Goal: Information Seeking & Learning: Learn about a topic

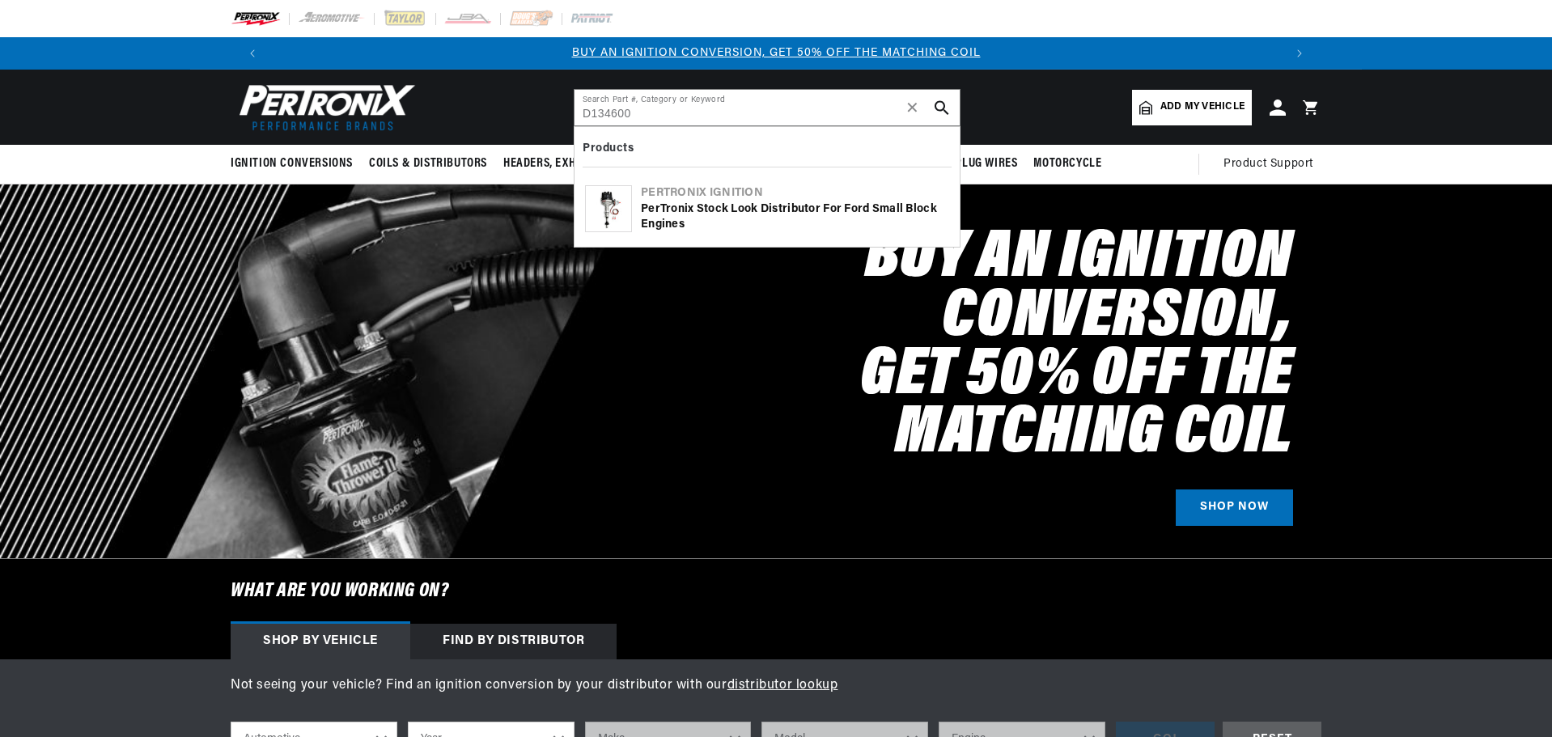
type input "D134600"
click at [768, 211] on div "PerTronix Stock Look Distributor for Ford Small Block Engines" at bounding box center [795, 217] width 308 height 32
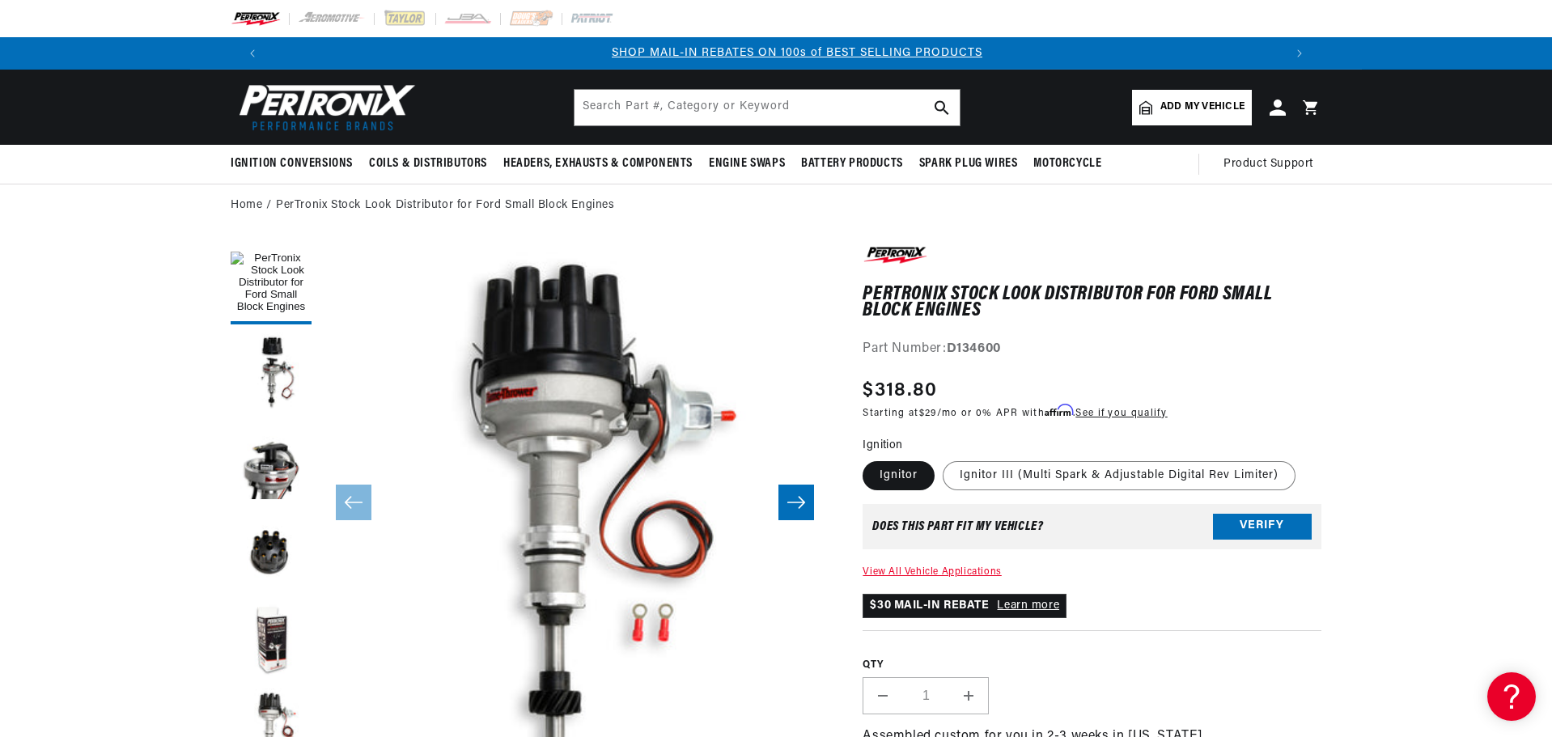
scroll to position [0, 1011]
click at [1015, 290] on h1 "PerTronix Stock Look Distributor for Ford Small Block Engines" at bounding box center [1092, 302] width 459 height 33
copy div "PerTronix Stock Look Distributor for Ford Small Block Engines PerTronix Stock L…"
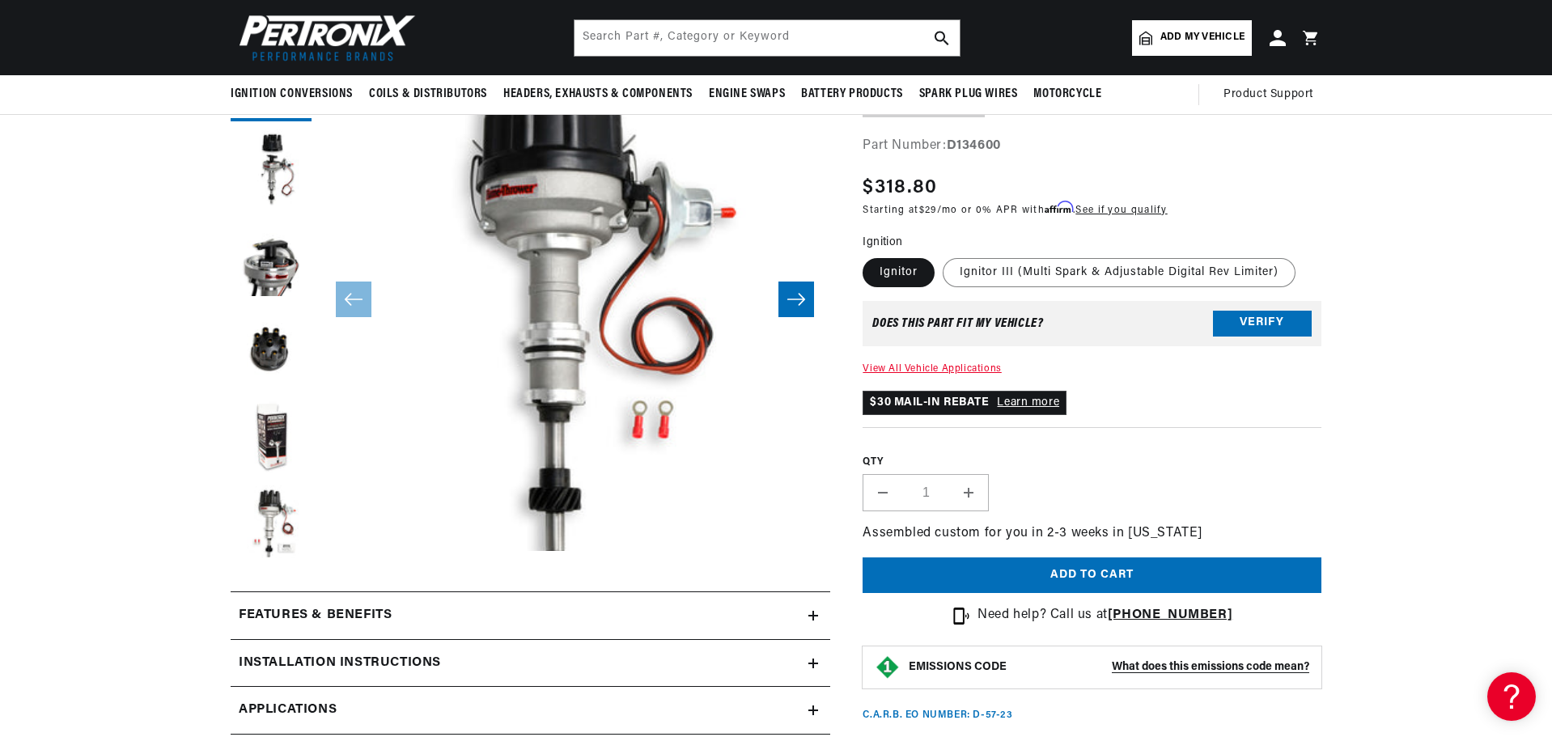
scroll to position [162, 0]
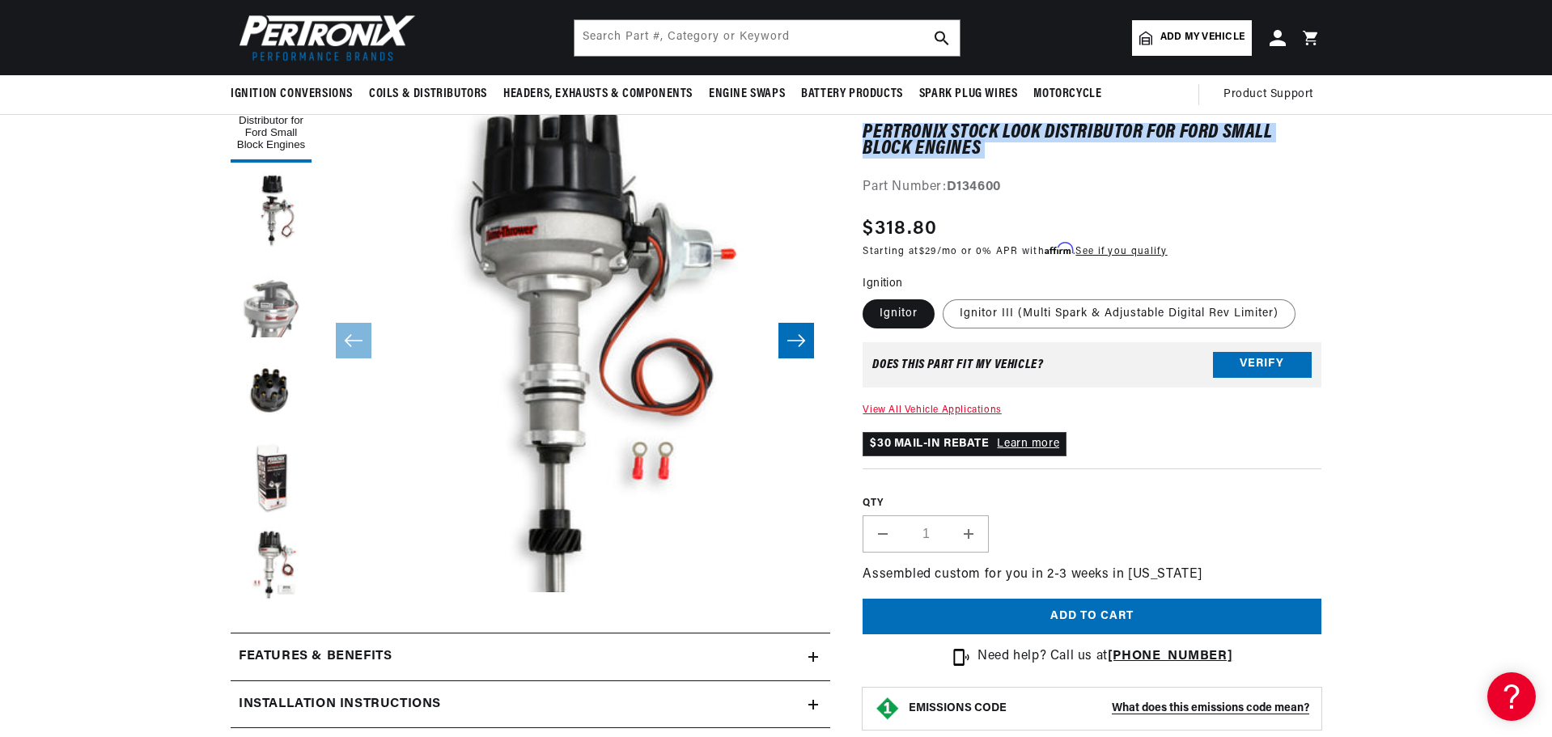
click at [273, 313] on button "Load image 3 in gallery view" at bounding box center [271, 300] width 81 height 81
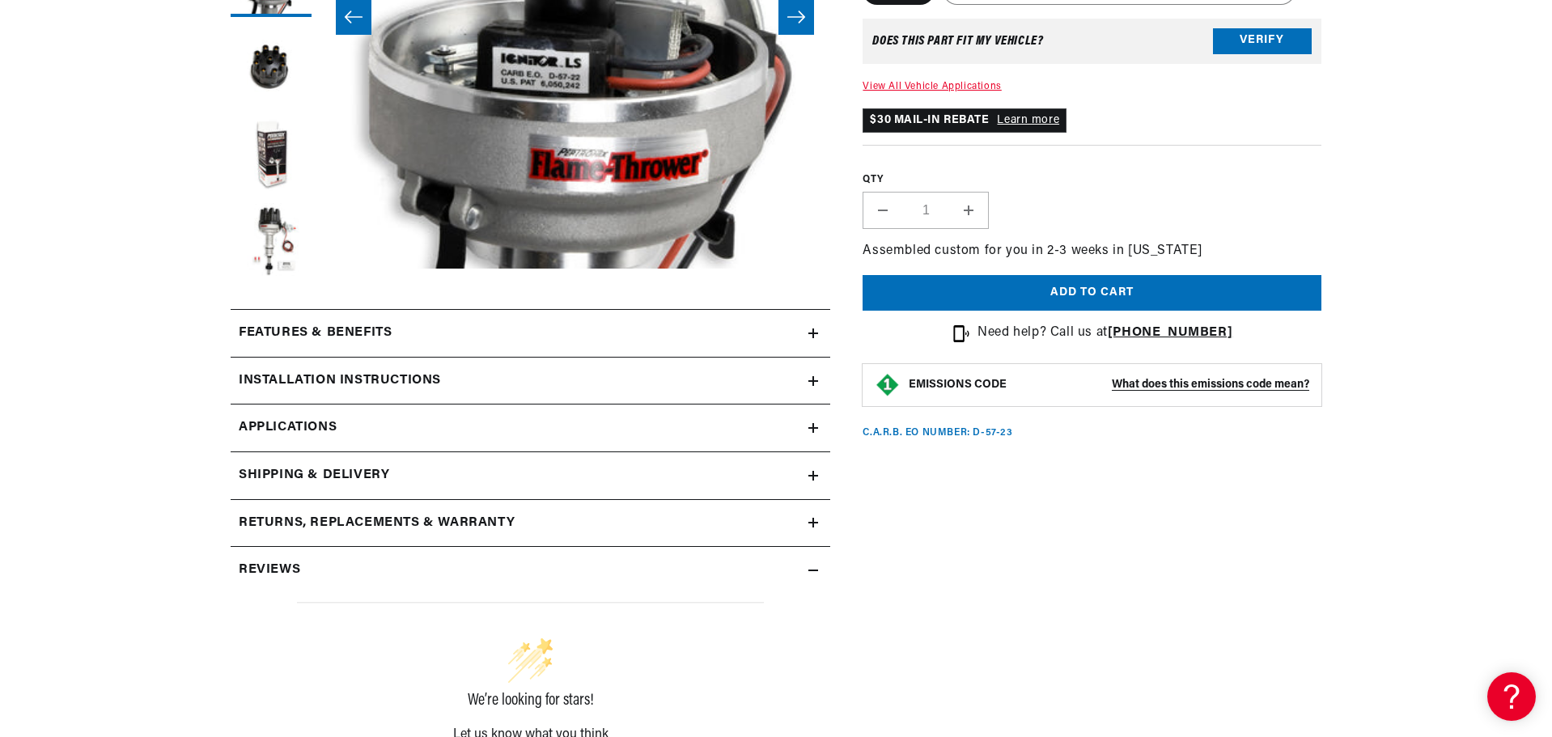
scroll to position [0, 0]
click at [462, 433] on link "Applications" at bounding box center [531, 429] width 600 height 48
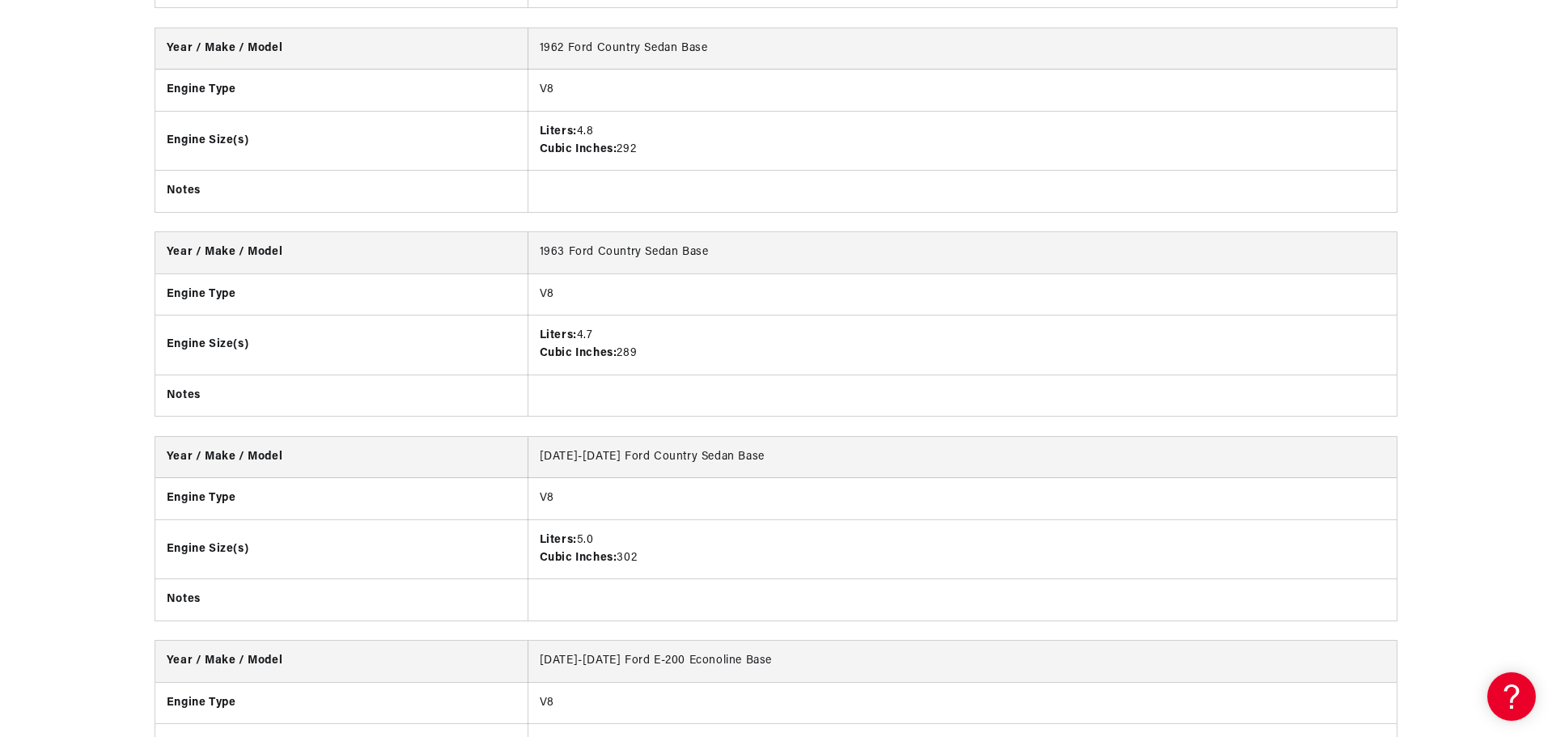
scroll to position [2183, 0]
drag, startPoint x: 719, startPoint y: 248, endPoint x: 529, endPoint y: 238, distance: 189.6
click at [529, 238] on td "1963 Ford Country Sedan Base" at bounding box center [962, 251] width 869 height 41
copy td "1963 Ford Country Sedan Base"
drag, startPoint x: 630, startPoint y: 351, endPoint x: 519, endPoint y: 329, distance: 112.2
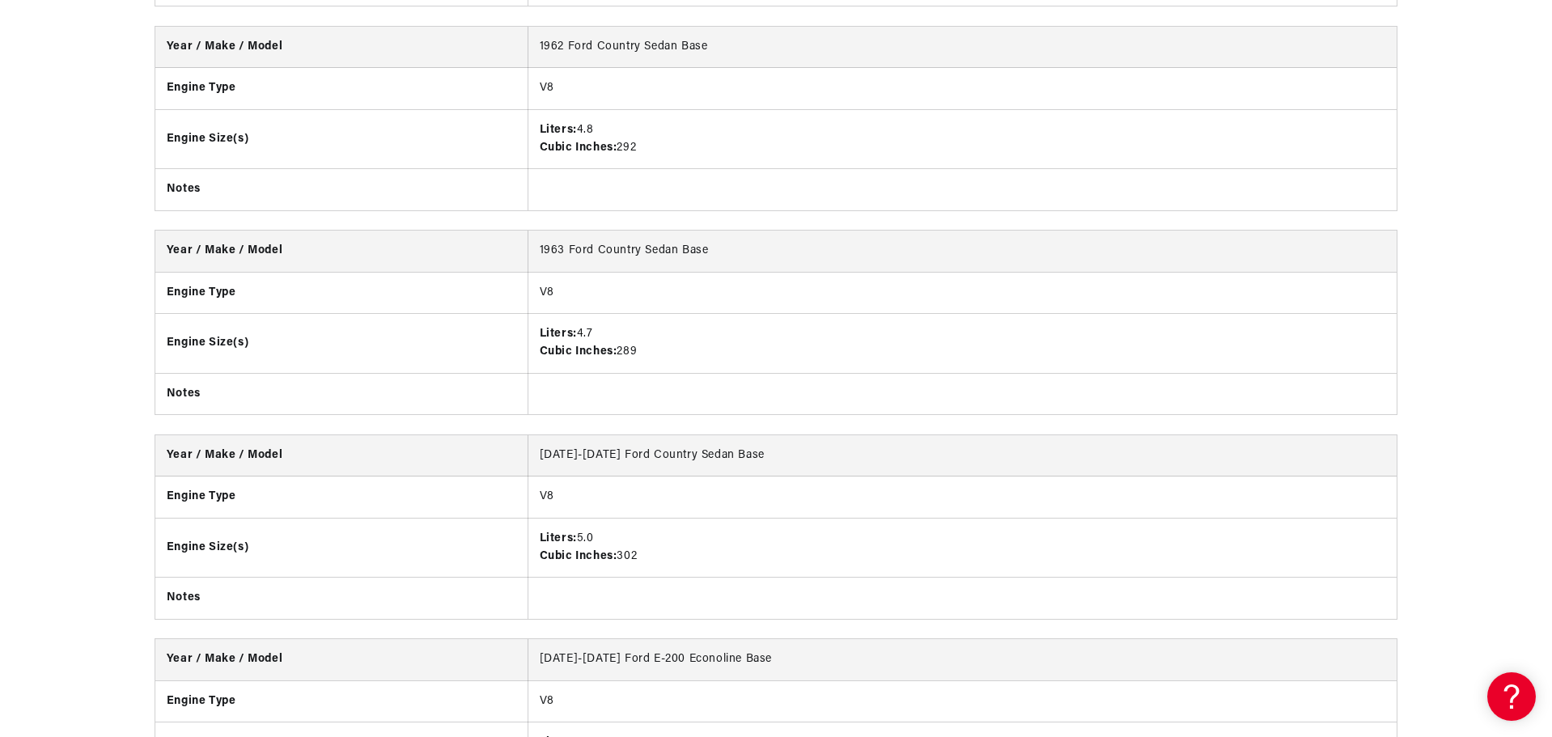
click at [519, 329] on tr "Engine Size(s) Liters: 4.7 Cubic Inches: 289" at bounding box center [775, 344] width 1241 height 60
copy tr "Liters: 4.7 Cubic Inches: 289"
